Goal: Entertainment & Leisure: Browse casually

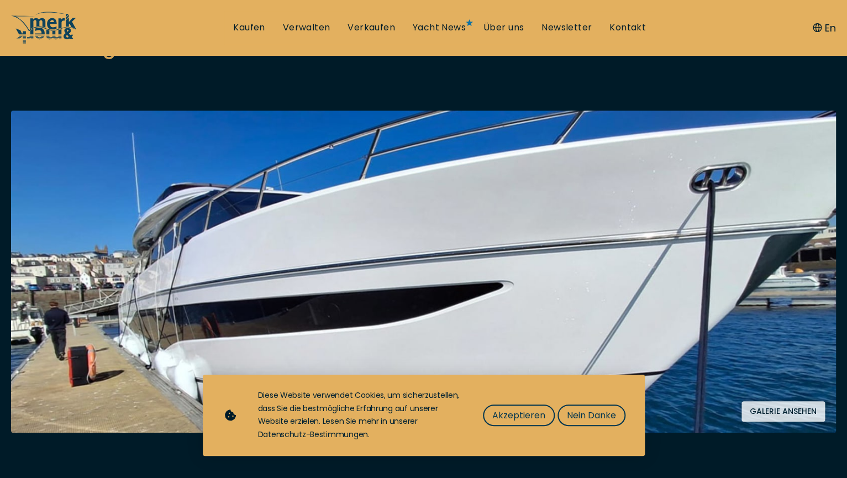
scroll to position [182, 0]
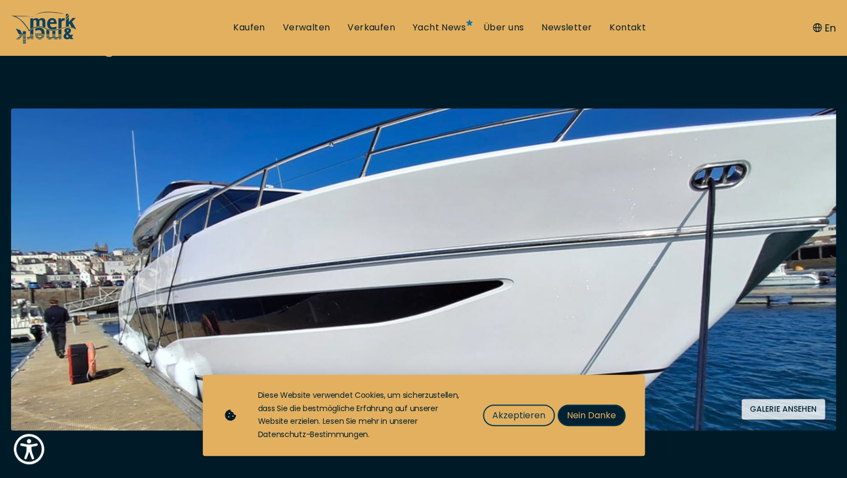
click at [597, 418] on span "Nein Danke" at bounding box center [591, 415] width 49 height 14
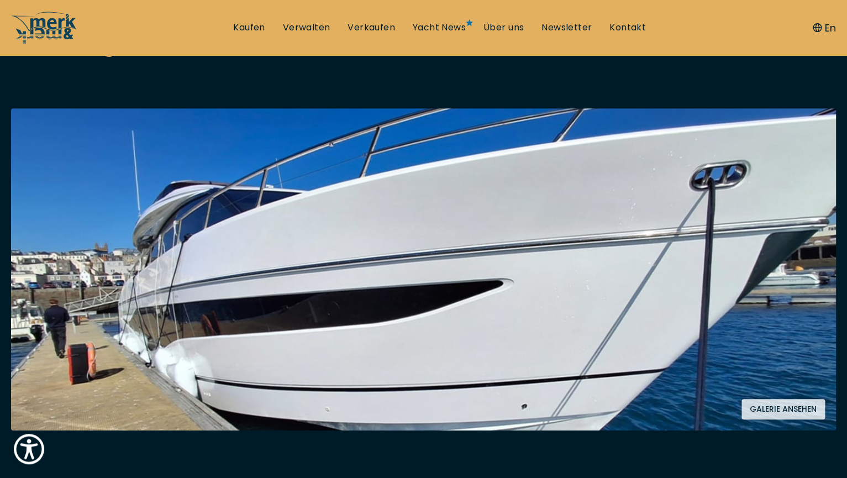
click at [768, 408] on button "Galerie ansehen" at bounding box center [782, 409] width 83 height 20
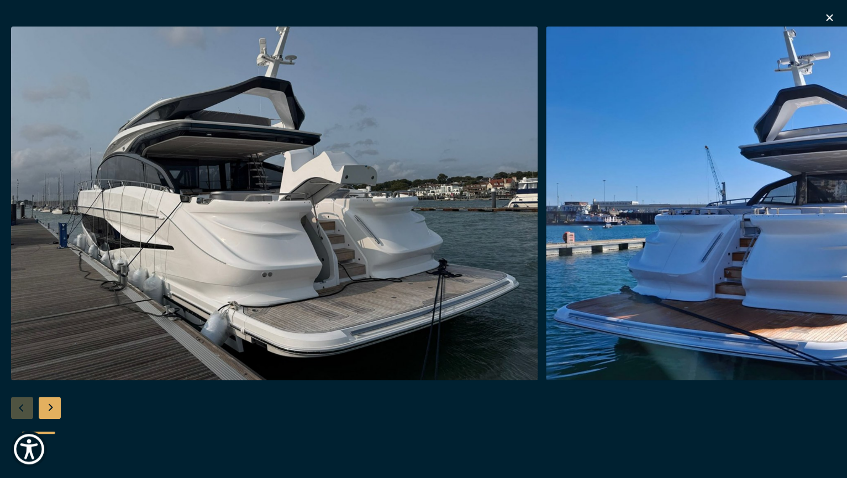
click at [56, 411] on div "Next slide" at bounding box center [50, 408] width 22 height 22
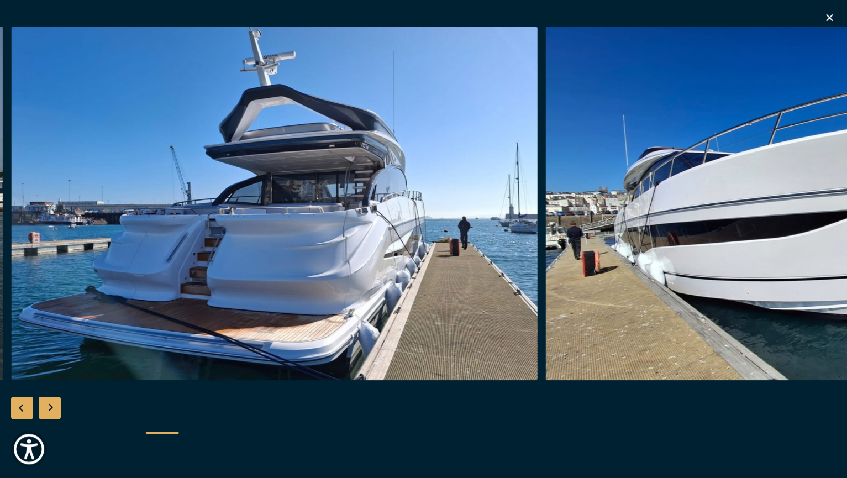
click at [56, 411] on div "Next slide" at bounding box center [50, 408] width 22 height 22
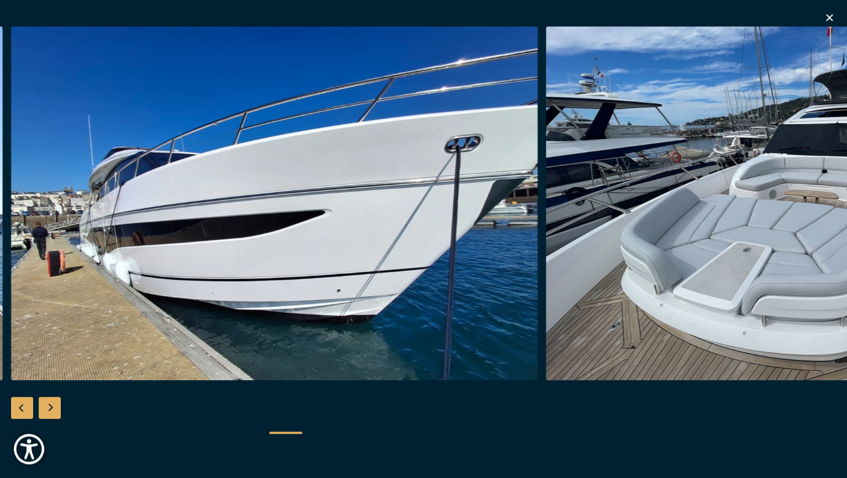
click at [56, 411] on div "Next slide" at bounding box center [50, 408] width 22 height 22
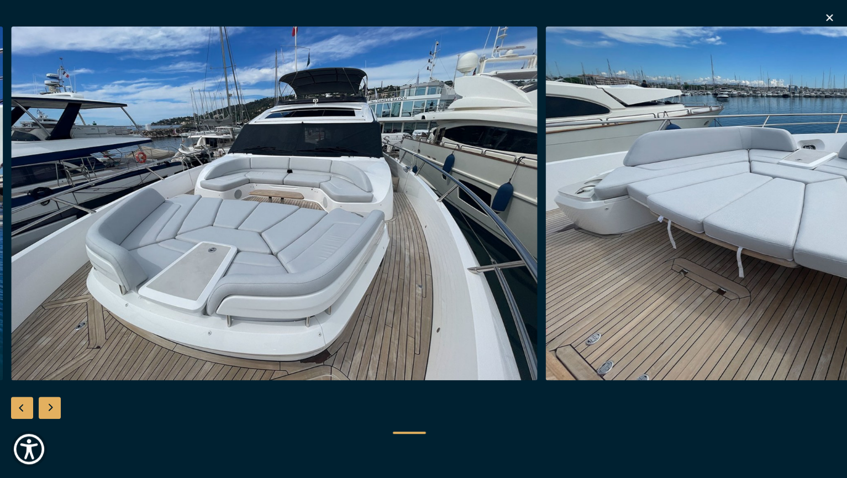
click at [56, 411] on div "Next slide" at bounding box center [50, 408] width 22 height 22
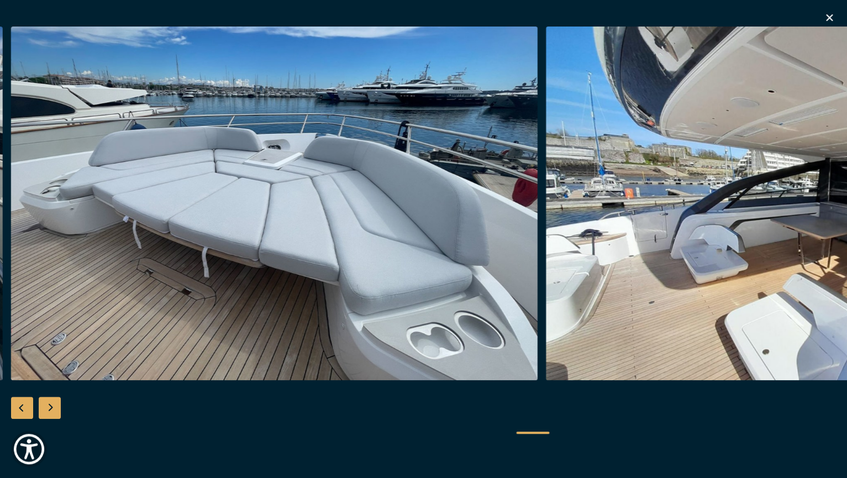
click at [56, 411] on div "Next slide" at bounding box center [50, 408] width 22 height 22
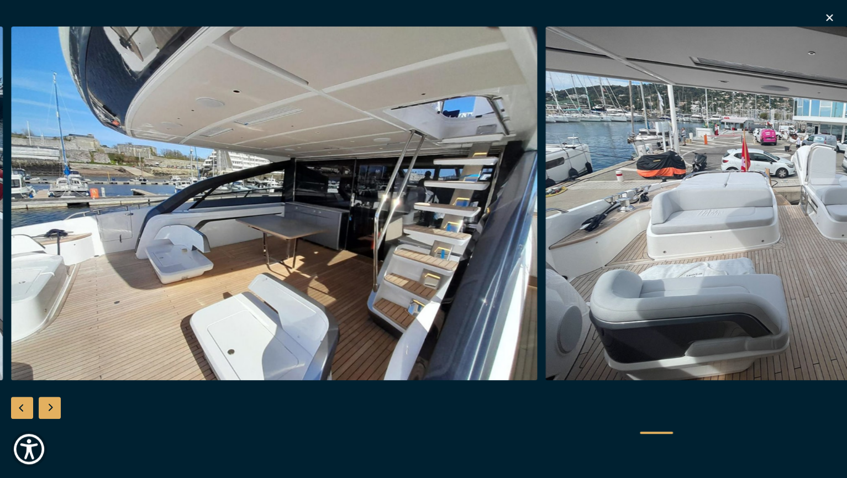
click at [56, 411] on div "Next slide" at bounding box center [50, 408] width 22 height 22
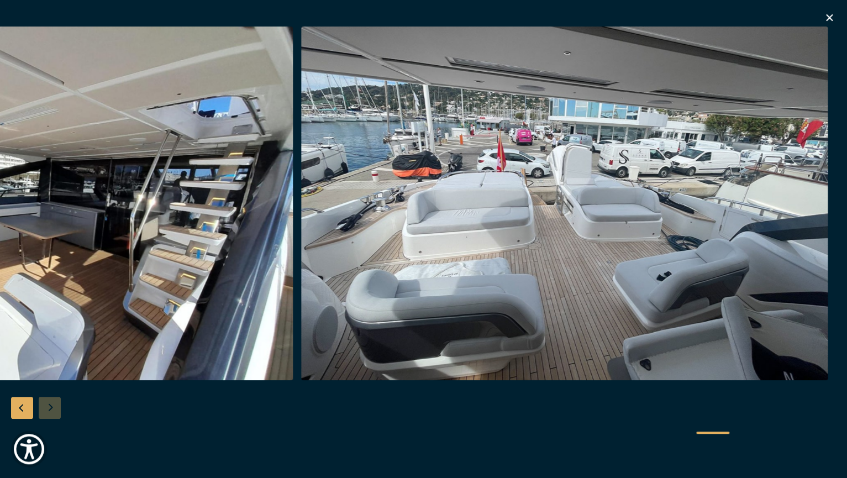
click at [829, 14] on icon "button" at bounding box center [828, 17] width 13 height 13
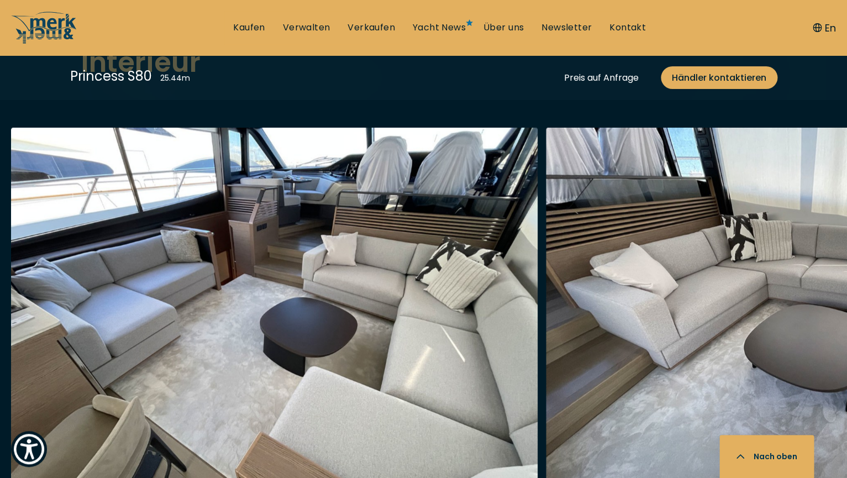
scroll to position [2163, 0]
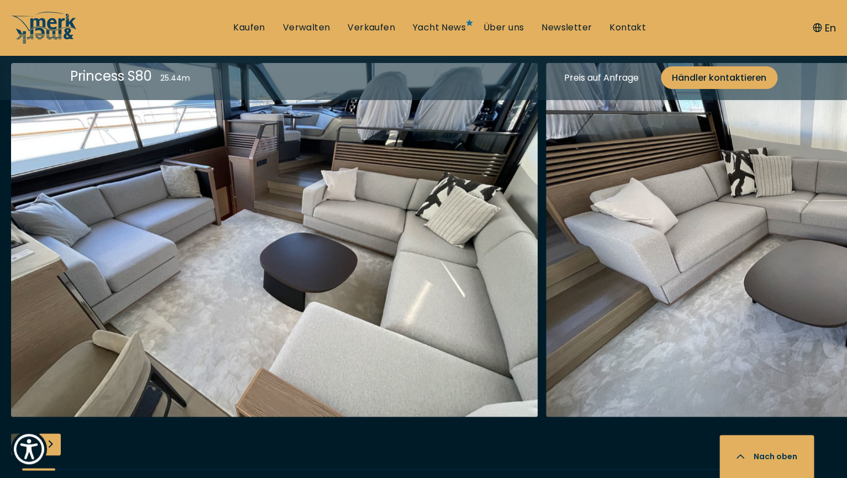
click at [56, 441] on div "Next slide" at bounding box center [50, 444] width 22 height 22
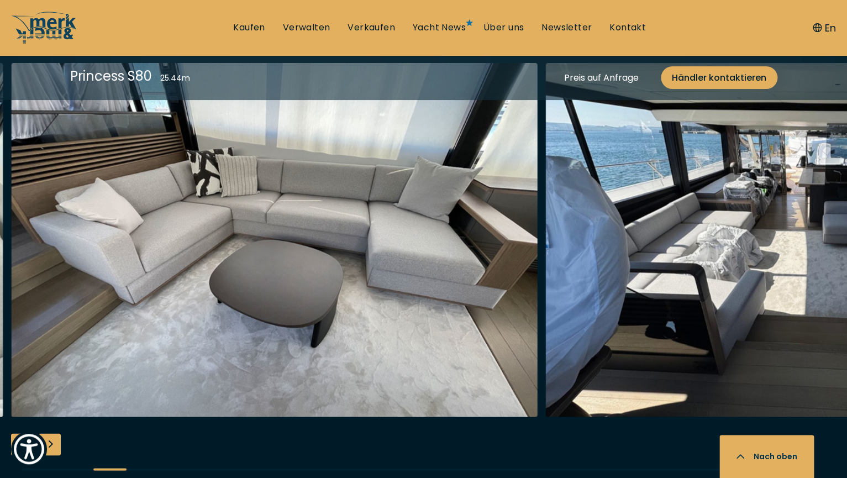
click at [56, 441] on div "Next slide" at bounding box center [50, 444] width 22 height 22
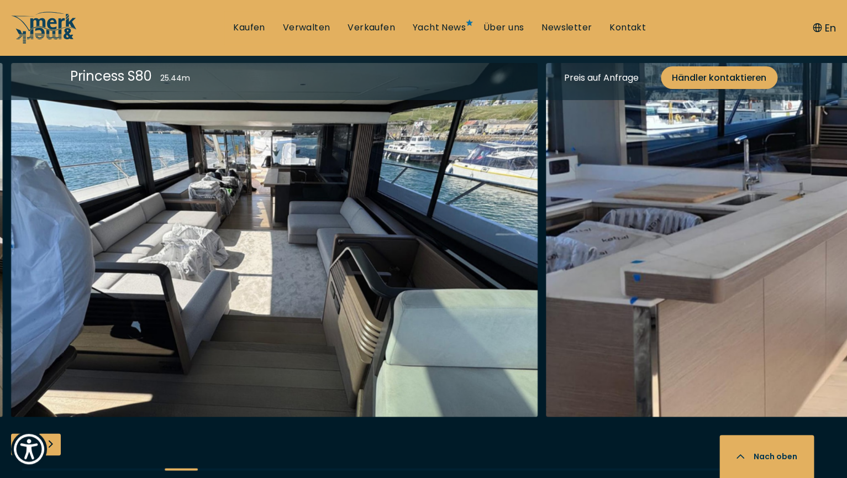
click at [56, 441] on div "Next slide" at bounding box center [50, 444] width 22 height 22
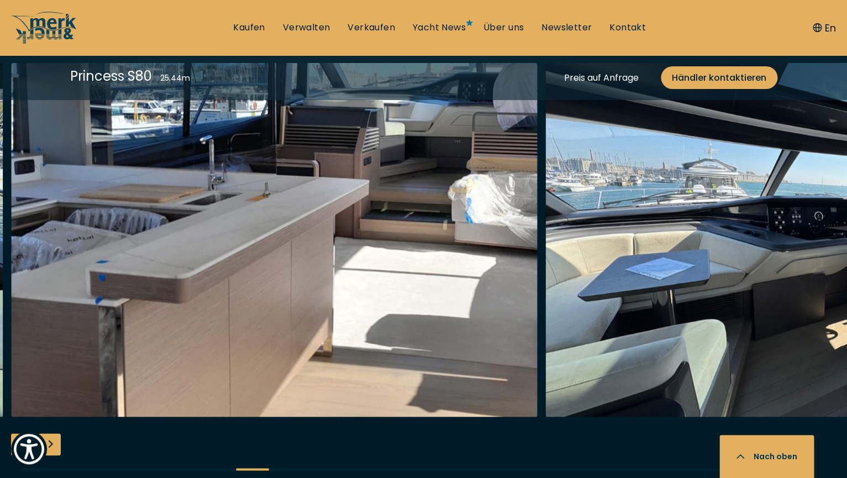
click at [56, 441] on div "Next slide" at bounding box center [50, 444] width 22 height 22
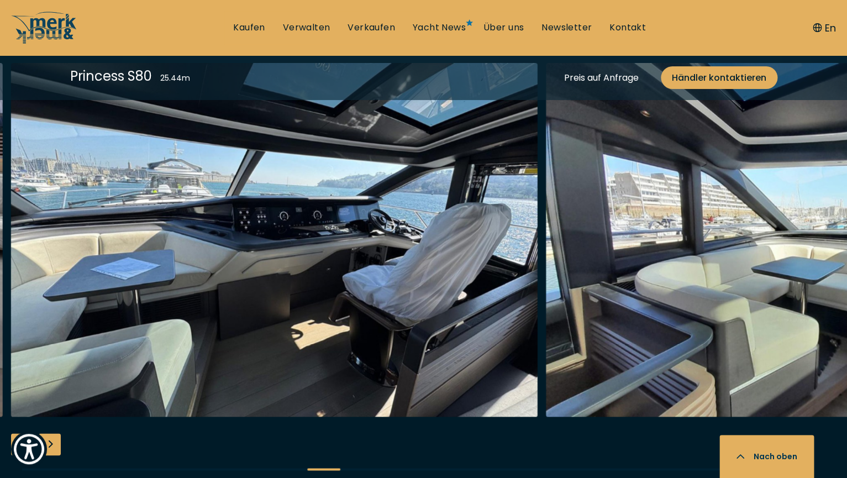
click at [56, 441] on div "Next slide" at bounding box center [50, 444] width 22 height 22
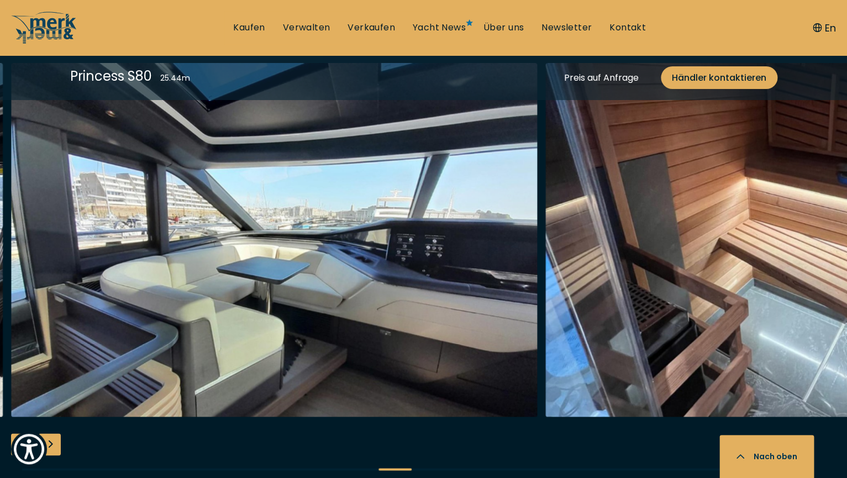
click at [56, 441] on div "Next slide" at bounding box center [50, 444] width 22 height 22
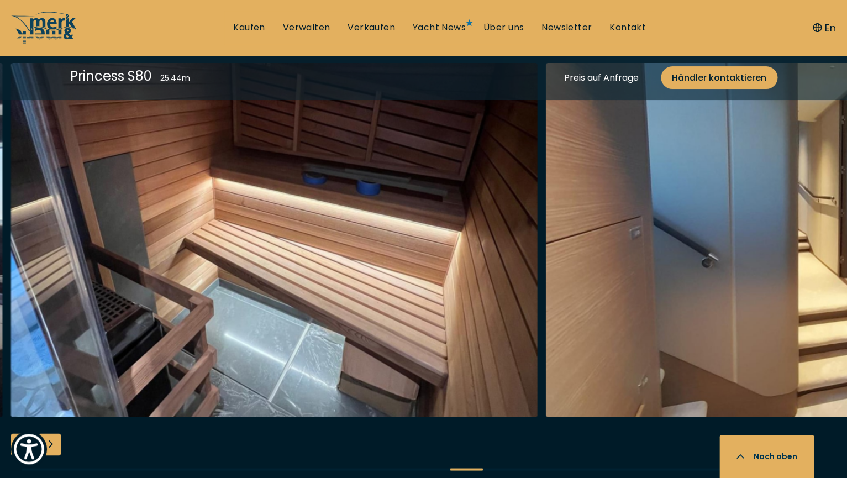
click at [56, 441] on div "Next slide" at bounding box center [50, 444] width 22 height 22
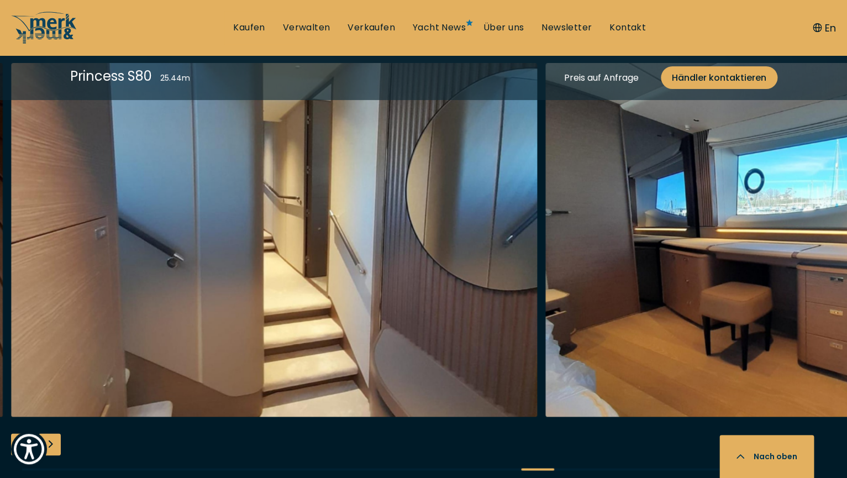
click at [56, 441] on div "Next slide" at bounding box center [50, 444] width 22 height 22
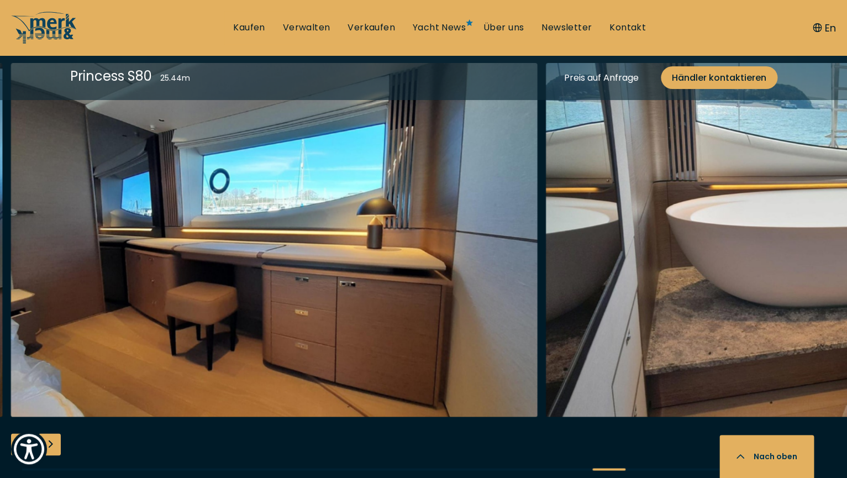
click at [56, 441] on div "Next slide" at bounding box center [50, 444] width 22 height 22
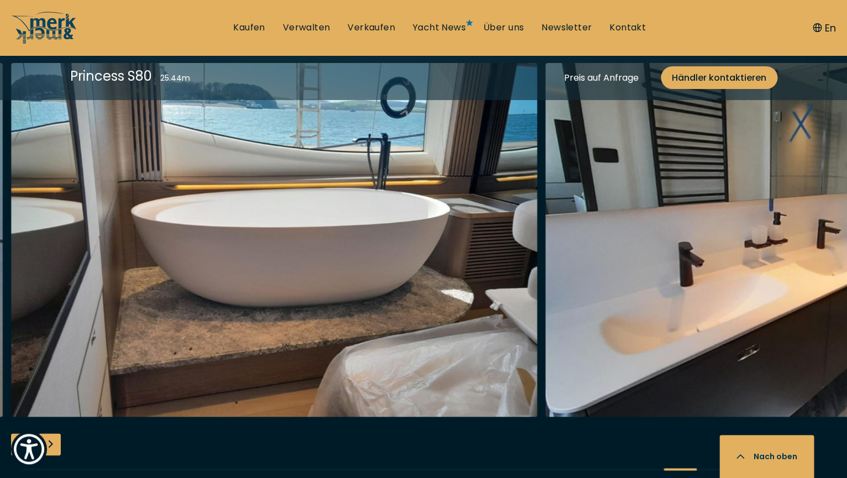
click at [56, 441] on div "Next slide" at bounding box center [50, 444] width 22 height 22
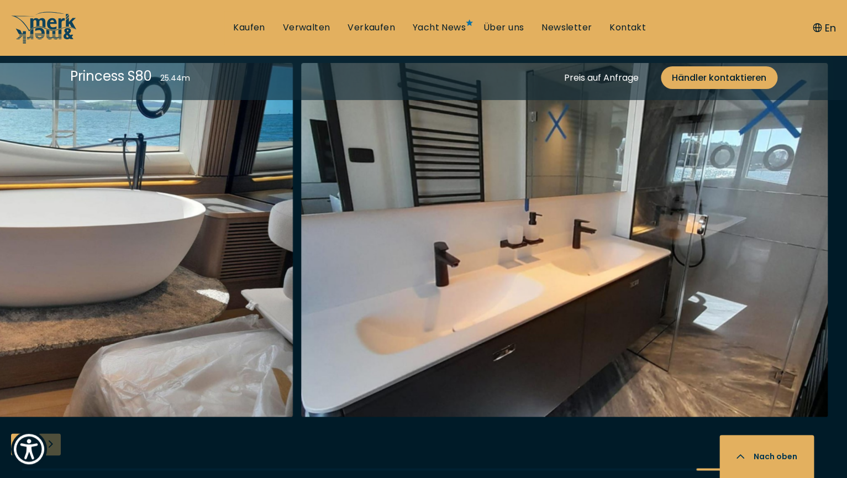
click at [56, 441] on div at bounding box center [423, 275] width 847 height 425
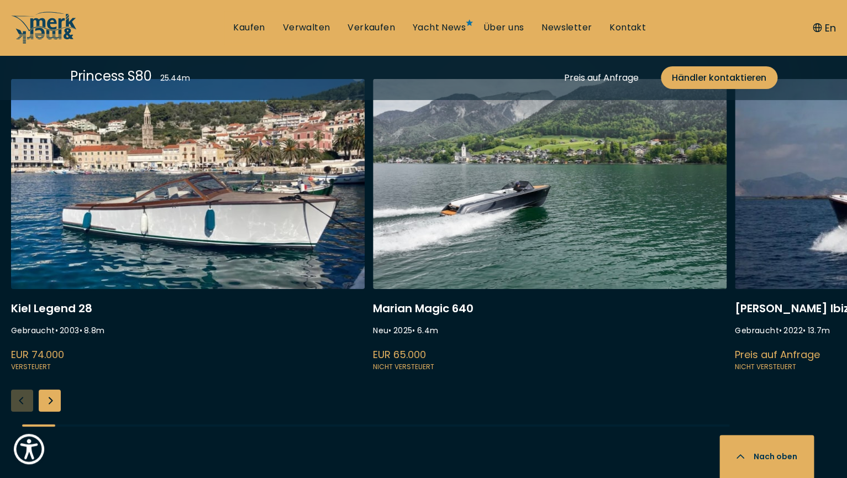
scroll to position [3070, 0]
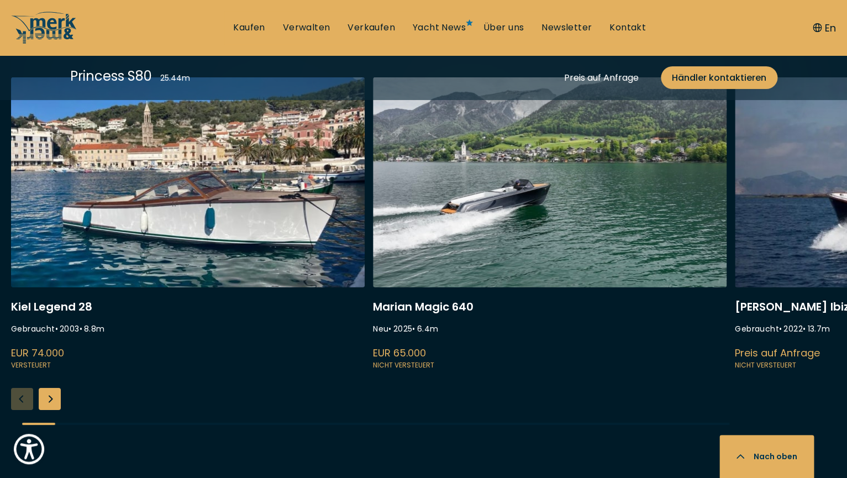
click at [54, 400] on div "Next slide" at bounding box center [50, 399] width 22 height 22
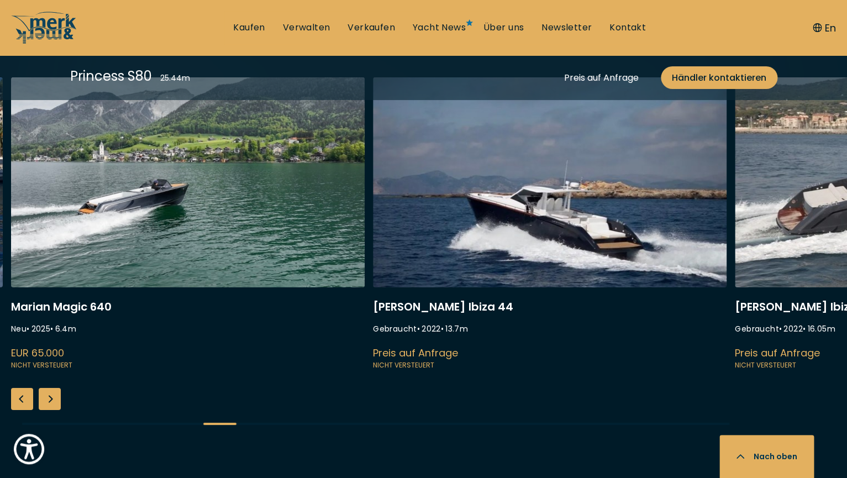
click at [54, 400] on div "Next slide" at bounding box center [50, 399] width 22 height 22
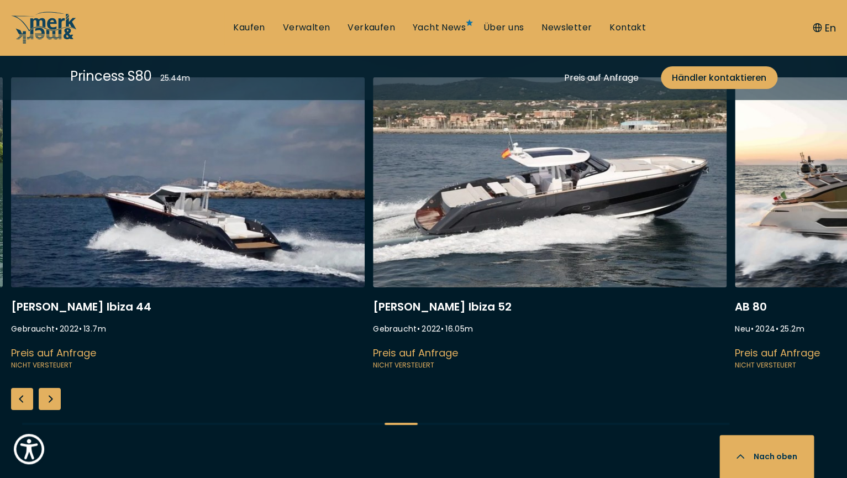
click at [54, 400] on div "Next slide" at bounding box center [50, 399] width 22 height 22
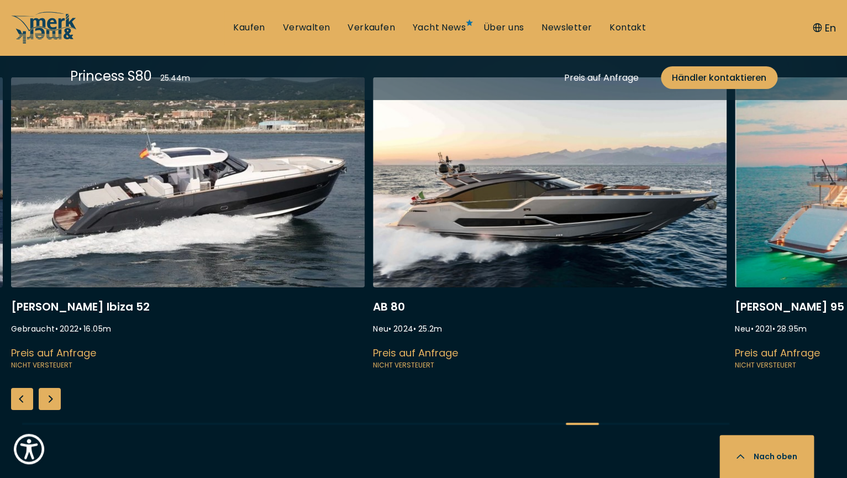
click at [54, 400] on div "Next slide" at bounding box center [50, 399] width 22 height 22
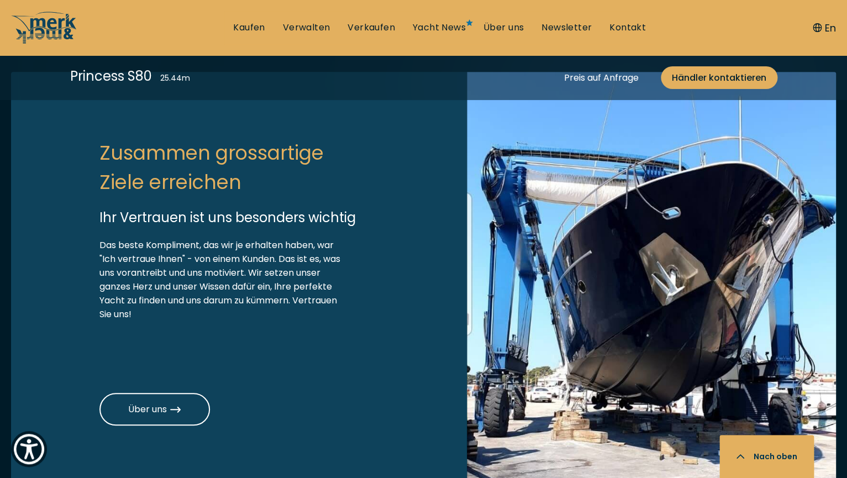
scroll to position [3607, 0]
